Goal: Task Accomplishment & Management: Use online tool/utility

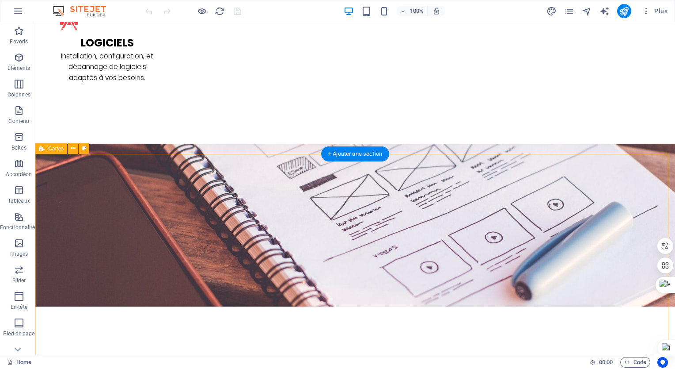
scroll to position [1901, 0]
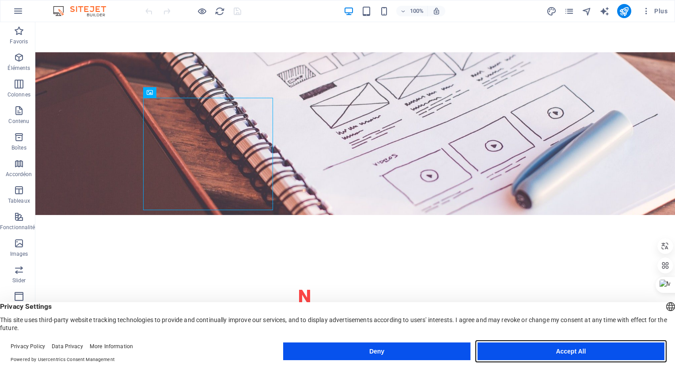
click at [512, 351] on button "Accept All" at bounding box center [571, 351] width 187 height 18
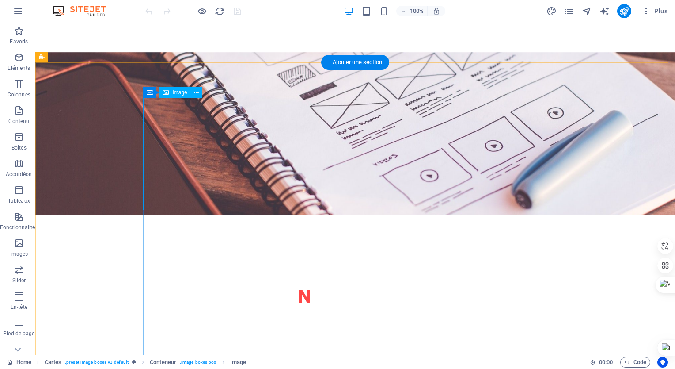
select select "%"
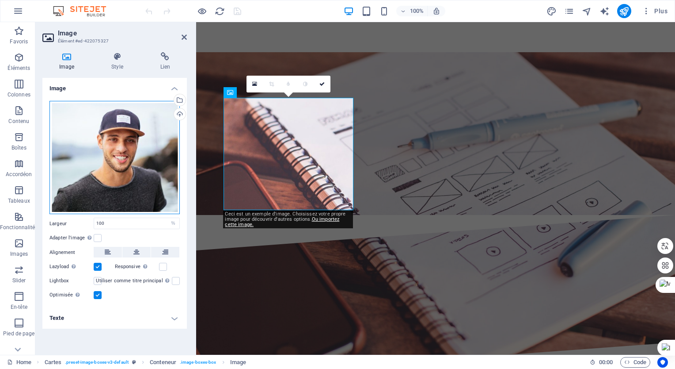
drag, startPoint x: 130, startPoint y: 137, endPoint x: 101, endPoint y: 141, distance: 29.9
click at [101, 141] on div "Glissez les fichiers ici, cliquez pour choisir les fichiers ou sélectionnez les…" at bounding box center [115, 158] width 130 height 114
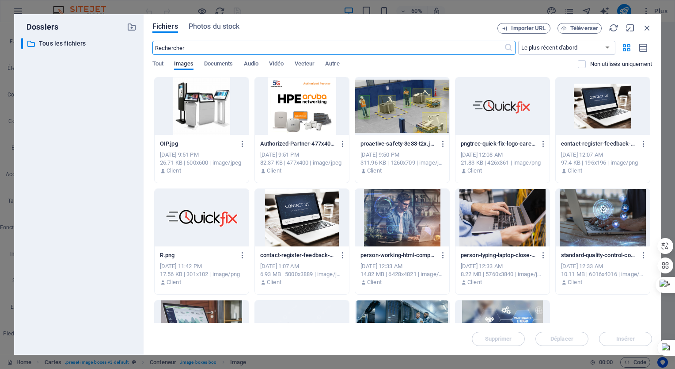
scroll to position [0, 0]
click at [647, 29] on icon "button" at bounding box center [648, 28] width 10 height 10
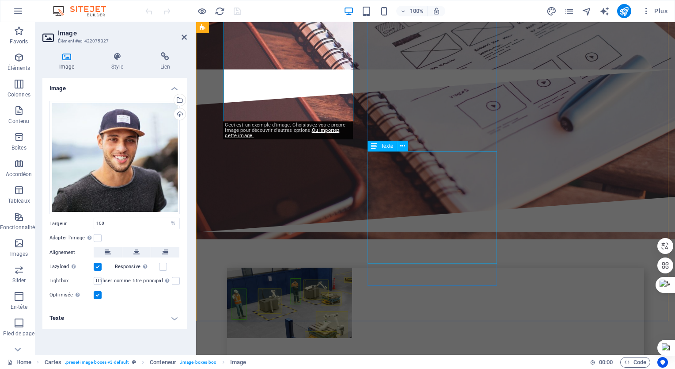
scroll to position [2165, 0]
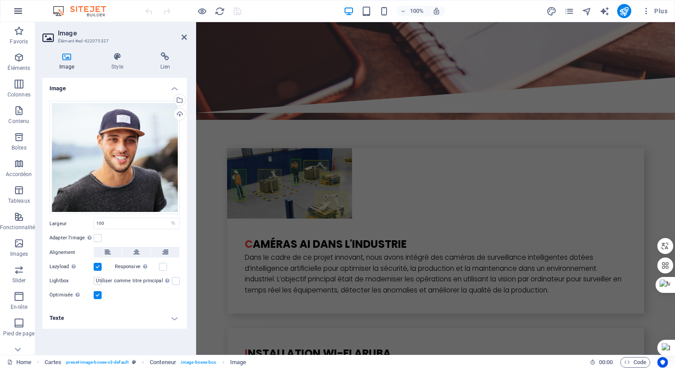
click at [17, 10] on icon "button" at bounding box center [18, 11] width 11 height 11
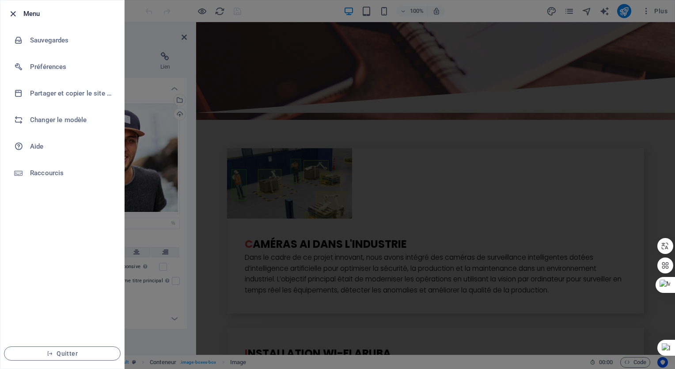
click at [14, 16] on icon "button" at bounding box center [13, 14] width 10 height 10
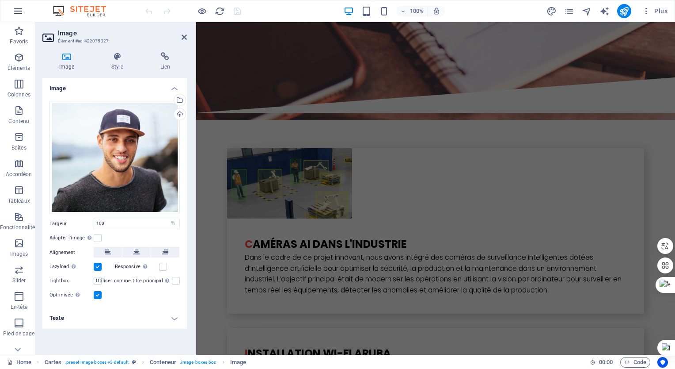
click at [19, 14] on icon "button" at bounding box center [18, 11] width 11 height 11
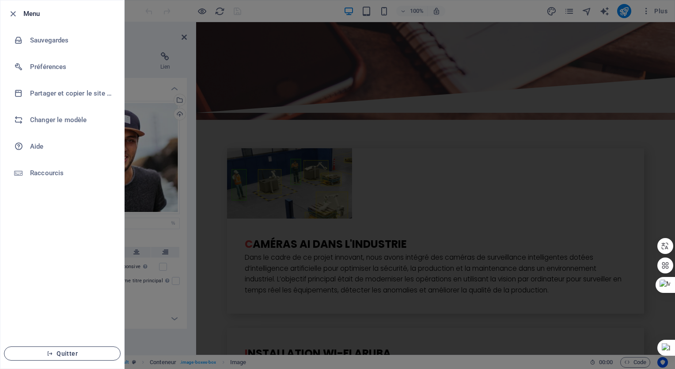
click at [89, 358] on button "Quitter" at bounding box center [62, 353] width 117 height 14
